Goal: Find specific page/section: Find specific page/section

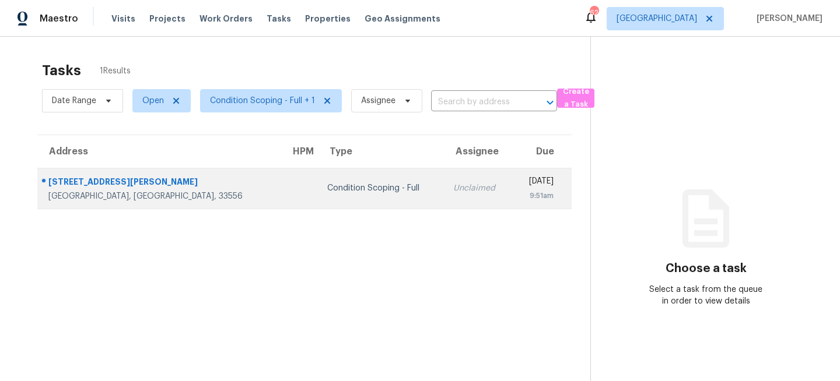
click at [318, 168] on td "Condition Scoping - Full" at bounding box center [381, 188] width 126 height 41
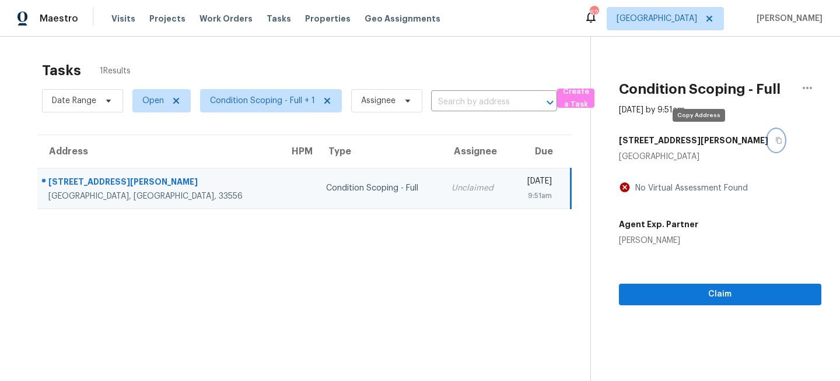
click at [775, 142] on icon "button" at bounding box center [778, 140] width 7 height 7
click at [775, 139] on icon "button" at bounding box center [778, 140] width 7 height 7
click at [330, 234] on section "Tasks 1 Results Date Range Open Condition Scoping - Full + 1 Assignee ​ Create …" at bounding box center [304, 236] width 571 height 363
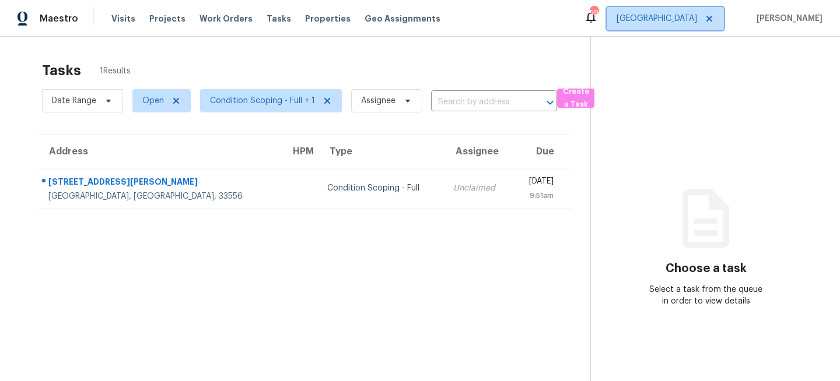
click at [697, 21] on span "[GEOGRAPHIC_DATA]" at bounding box center [656, 19] width 80 height 12
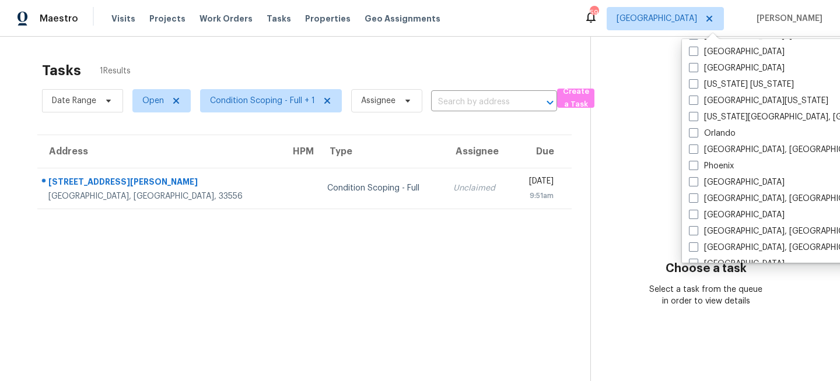
scroll to position [588, 0]
click at [717, 135] on label "Orlando" at bounding box center [712, 133] width 47 height 12
click at [696, 135] on input "Orlando" at bounding box center [693, 131] width 8 height 8
checkbox input "true"
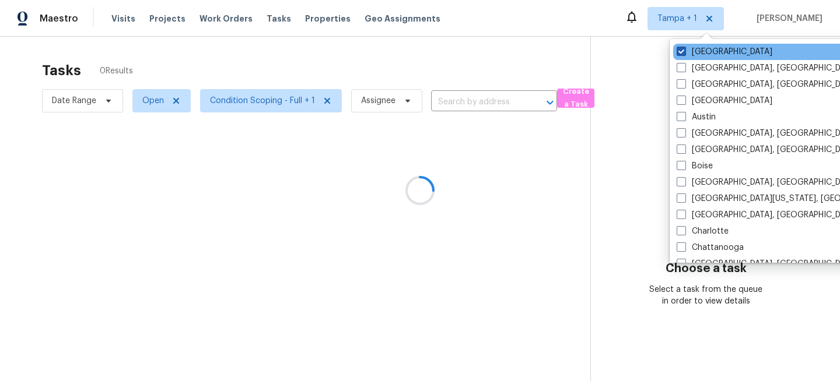
click at [693, 51] on label "[GEOGRAPHIC_DATA]" at bounding box center [724, 52] width 96 height 12
click at [684, 51] on input "[GEOGRAPHIC_DATA]" at bounding box center [680, 50] width 8 height 8
checkbox input "false"
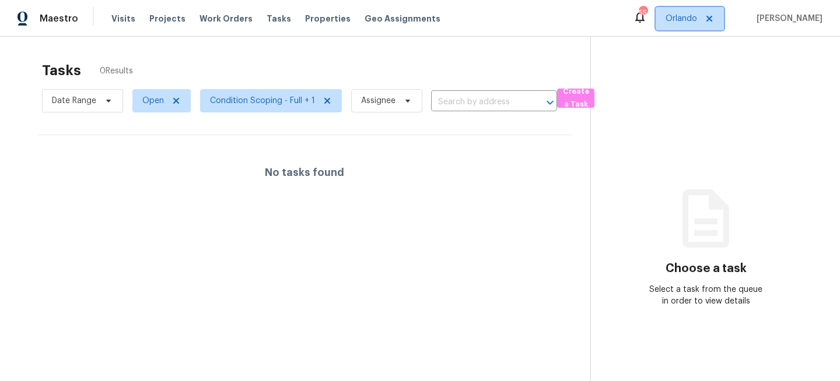
click at [699, 30] on span "Orlando" at bounding box center [689, 18] width 68 height 23
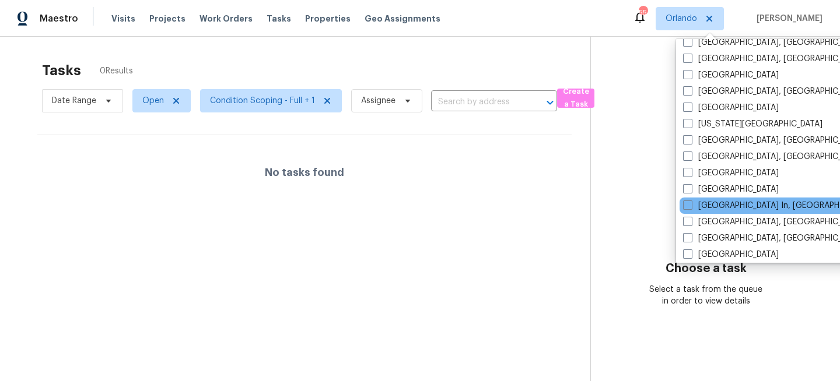
scroll to position [392, 0]
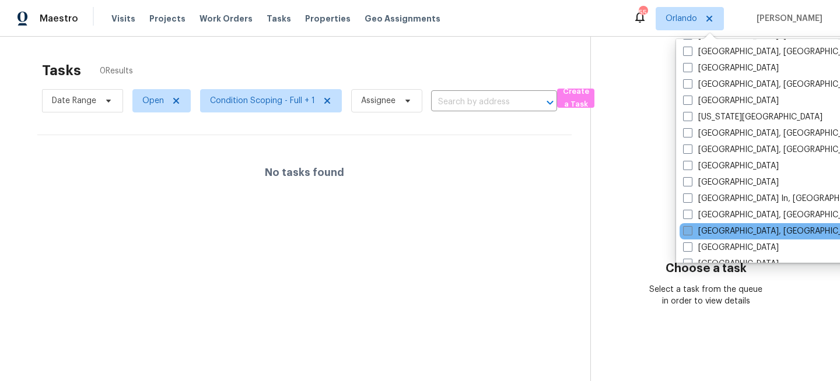
click at [694, 230] on label "[GEOGRAPHIC_DATA], [GEOGRAPHIC_DATA]" at bounding box center [773, 232] width 181 height 12
click at [690, 230] on input "[GEOGRAPHIC_DATA], [GEOGRAPHIC_DATA]" at bounding box center [687, 230] width 8 height 8
checkbox input "true"
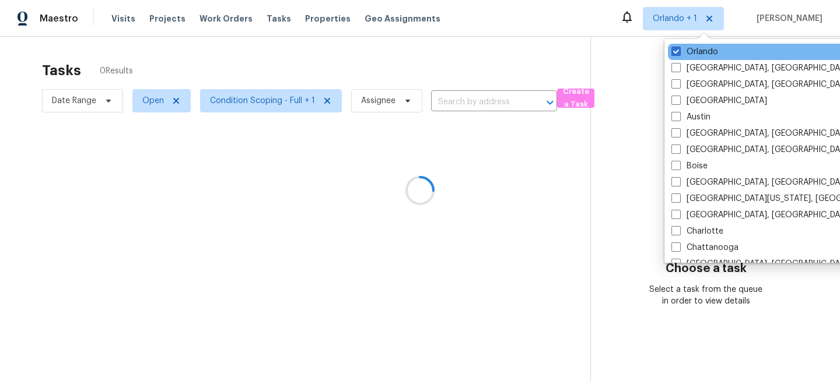
click at [702, 44] on div "Orlando" at bounding box center [785, 52] width 235 height 16
click at [694, 52] on label "Orlando" at bounding box center [694, 52] width 47 height 12
click at [679, 52] on input "Orlando" at bounding box center [675, 50] width 8 height 8
checkbox input "false"
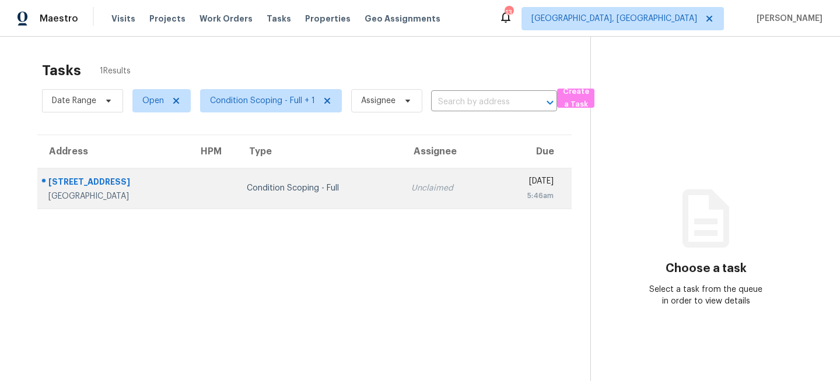
click at [341, 177] on td "Condition Scoping - Full" at bounding box center [319, 188] width 164 height 41
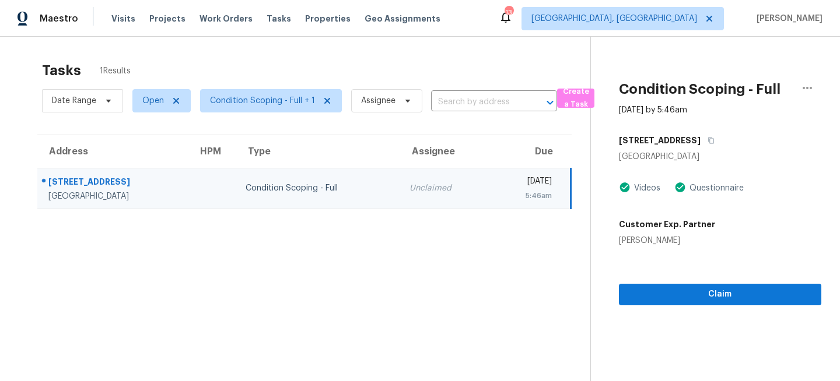
click at [327, 281] on section "Tasks 1 Results Date Range Open Condition Scoping - Full + 1 Assignee ​ Create …" at bounding box center [304, 236] width 571 height 363
click at [331, 191] on div "Condition Scoping - Full" at bounding box center [317, 189] width 145 height 12
click at [697, 17] on span "[GEOGRAPHIC_DATA], [GEOGRAPHIC_DATA]" at bounding box center [614, 19] width 166 height 12
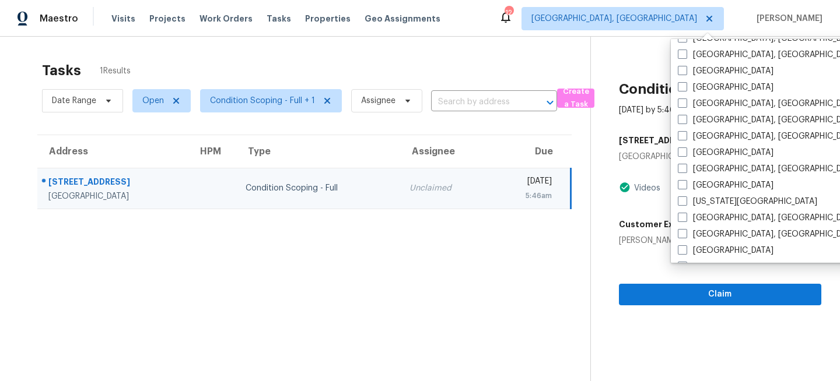
scroll to position [310, 0]
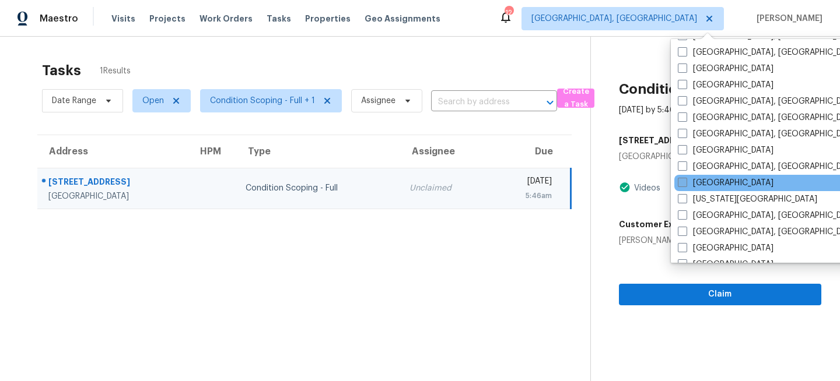
click at [697, 188] on label "[GEOGRAPHIC_DATA]" at bounding box center [726, 183] width 96 height 12
click at [685, 185] on input "[GEOGRAPHIC_DATA]" at bounding box center [682, 181] width 8 height 8
checkbox input "true"
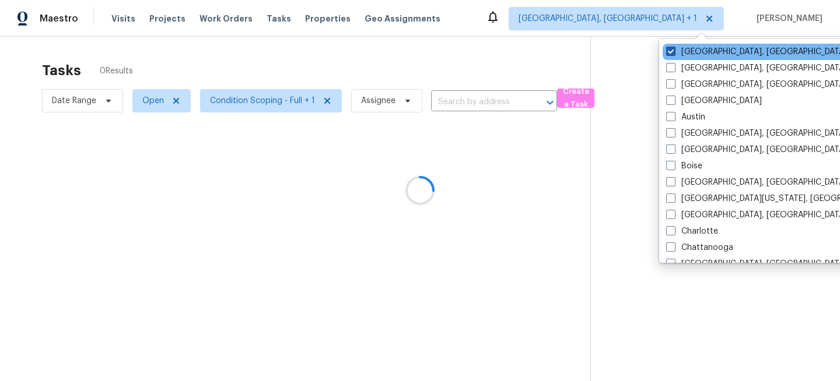
click at [683, 51] on label "[GEOGRAPHIC_DATA], [GEOGRAPHIC_DATA]" at bounding box center [756, 52] width 181 height 12
click at [673, 51] on input "[GEOGRAPHIC_DATA], [GEOGRAPHIC_DATA]" at bounding box center [670, 50] width 8 height 8
checkbox input "false"
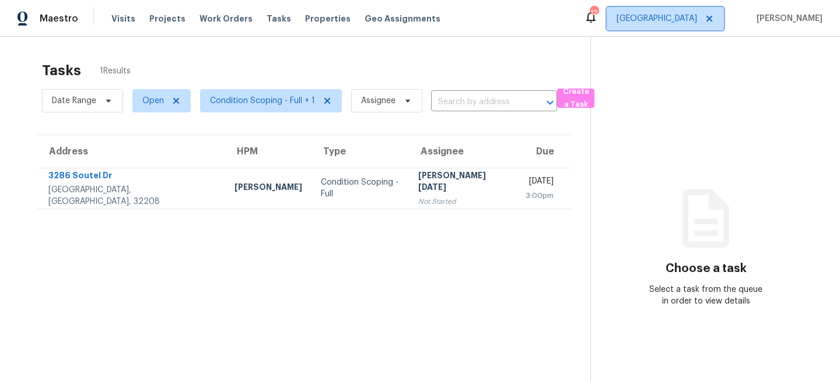
click at [697, 16] on span "[GEOGRAPHIC_DATA]" at bounding box center [656, 19] width 80 height 12
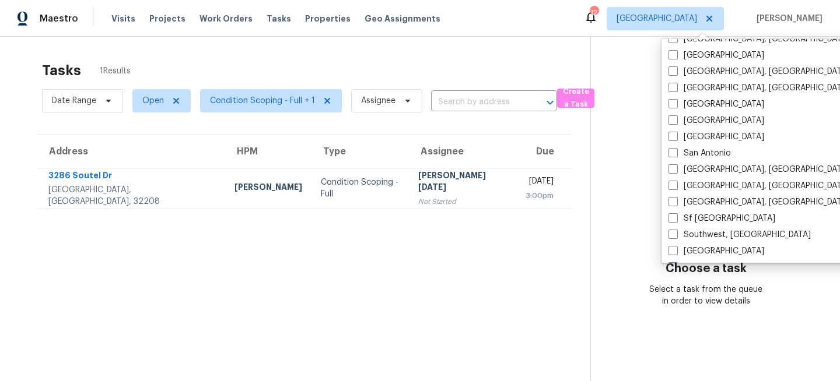
scroll to position [764, 0]
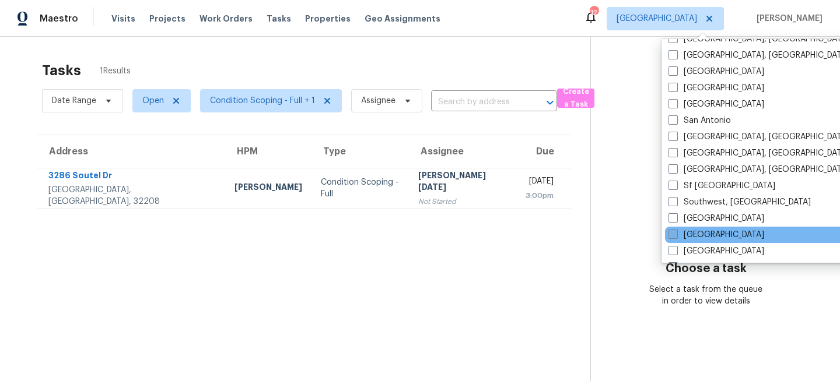
click at [689, 230] on label "[GEOGRAPHIC_DATA]" at bounding box center [716, 235] width 96 height 12
click at [676, 230] on input "[GEOGRAPHIC_DATA]" at bounding box center [672, 233] width 8 height 8
checkbox input "true"
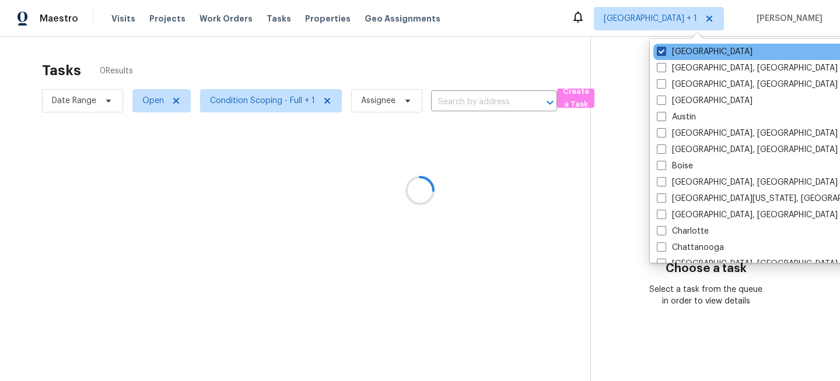
click at [693, 50] on label "[GEOGRAPHIC_DATA]" at bounding box center [705, 52] width 96 height 12
click at [664, 50] on input "[GEOGRAPHIC_DATA]" at bounding box center [661, 50] width 8 height 8
checkbox input "false"
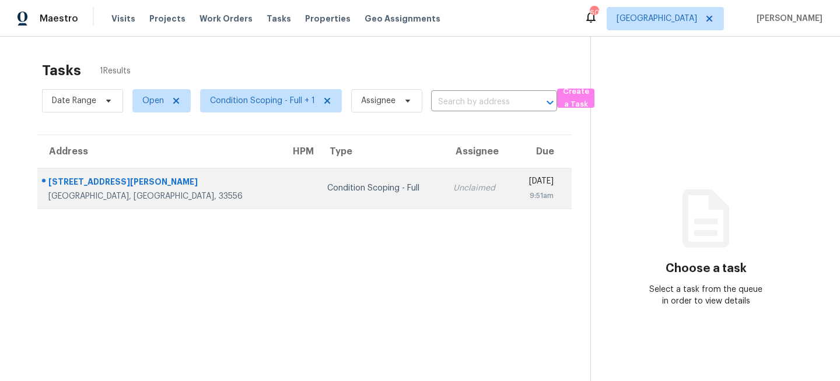
click at [318, 197] on td "Condition Scoping - Full" at bounding box center [381, 188] width 126 height 41
